Goal: Task Accomplishment & Management: Use online tool/utility

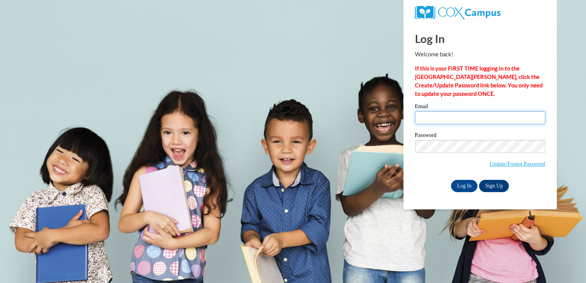
click at [514, 114] on input "Email" at bounding box center [480, 117] width 130 height 13
type input "kay_nachelle08@yahoo.com"
click at [419, 184] on div "Log In Sign Up" at bounding box center [480, 186] width 130 height 12
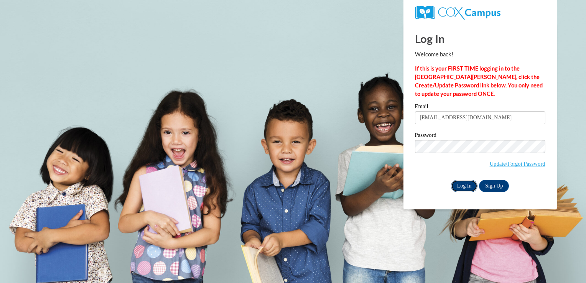
click at [457, 188] on input "Log In" at bounding box center [464, 186] width 27 height 12
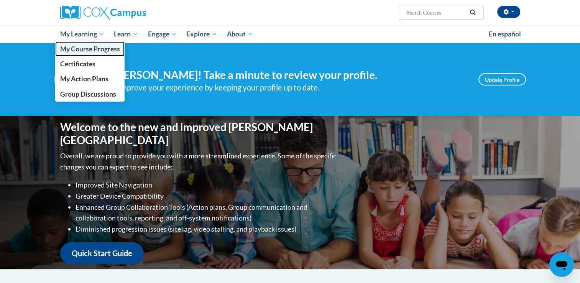
click at [91, 45] on span "My Course Progress" at bounding box center [90, 49] width 60 height 8
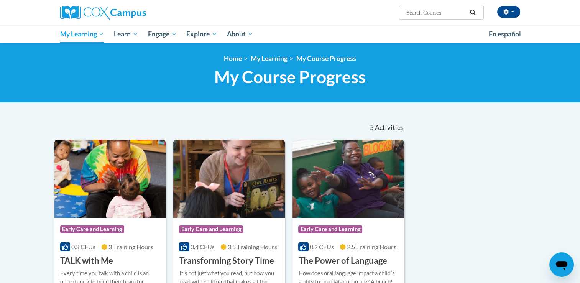
click at [124, 177] on img at bounding box center [110, 179] width 112 height 78
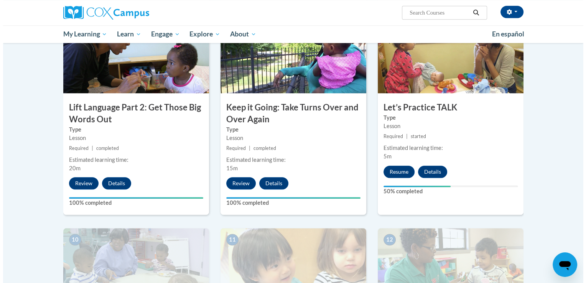
scroll to position [614, 0]
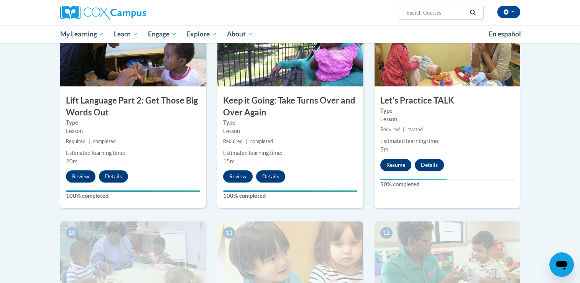
click at [377, 164] on div "Resume Details Feedback" at bounding box center [414, 165] width 79 height 12
click at [388, 164] on button "Resume" at bounding box center [396, 165] width 31 height 12
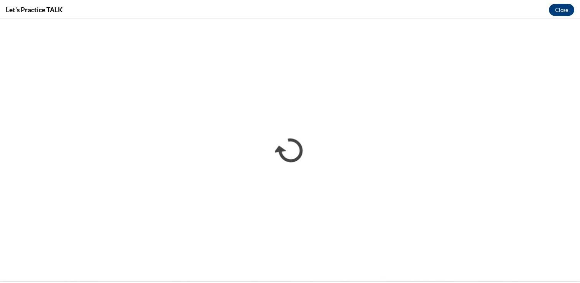
scroll to position [0, 0]
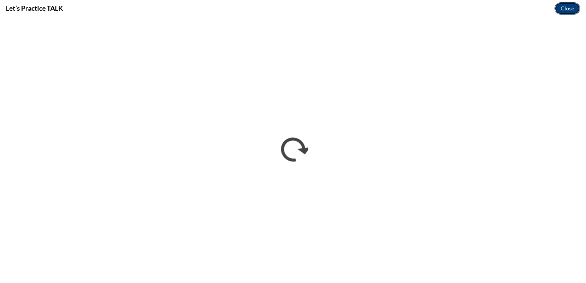
click at [573, 8] on button "Close" at bounding box center [568, 8] width 26 height 12
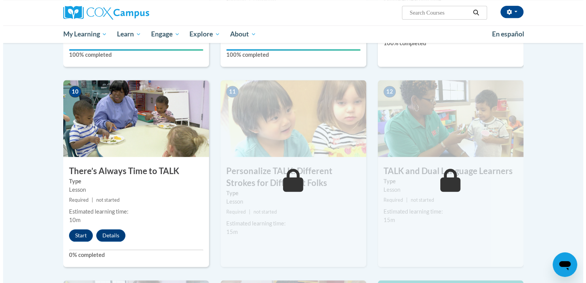
scroll to position [767, 0]
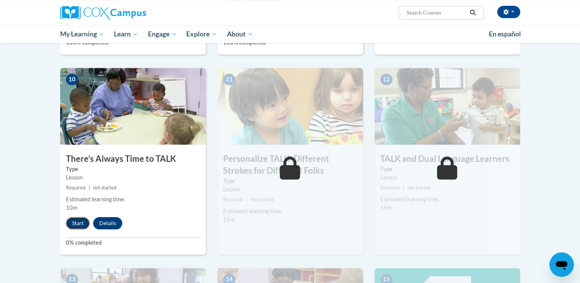
click at [80, 223] on button "Start" at bounding box center [78, 223] width 24 height 12
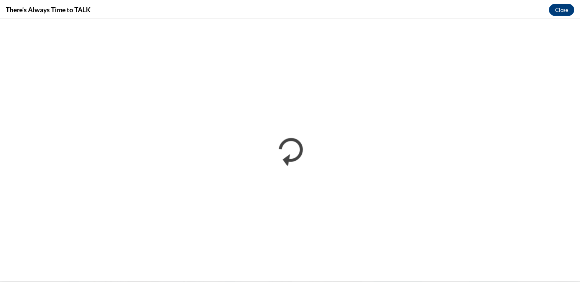
scroll to position [0, 0]
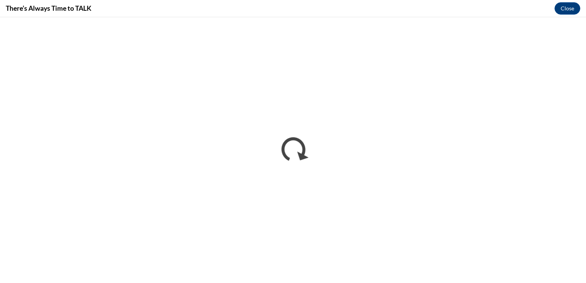
click at [565, 15] on div "There’s Always Time to TALK Close" at bounding box center [293, 8] width 586 height 17
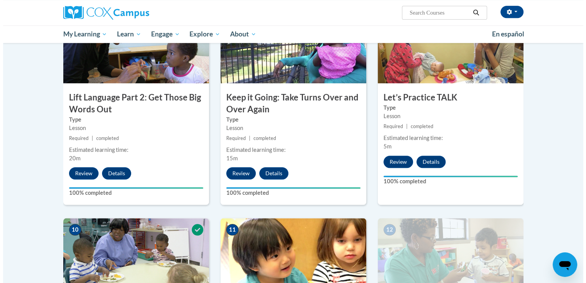
scroll to position [737, 0]
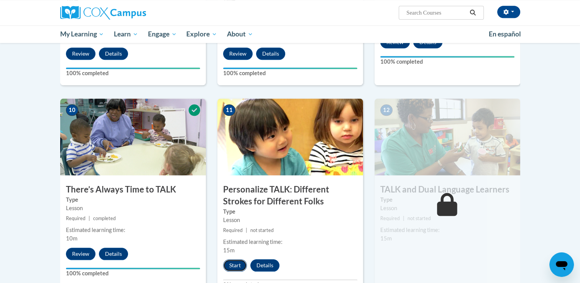
click at [239, 264] on button "Start" at bounding box center [235, 265] width 24 height 12
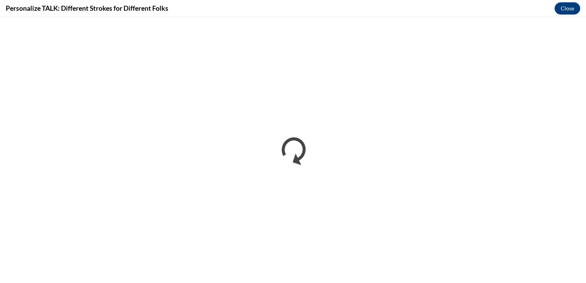
scroll to position [0, 0]
